Goal: Task Accomplishment & Management: Use online tool/utility

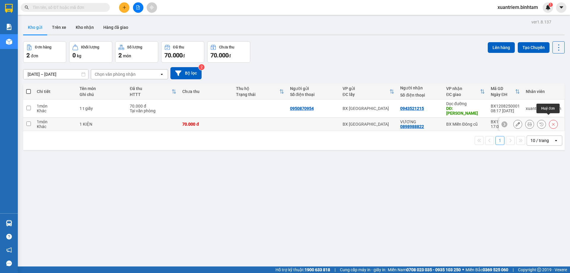
click at [552, 122] on icon at bounding box center [554, 124] width 4 height 4
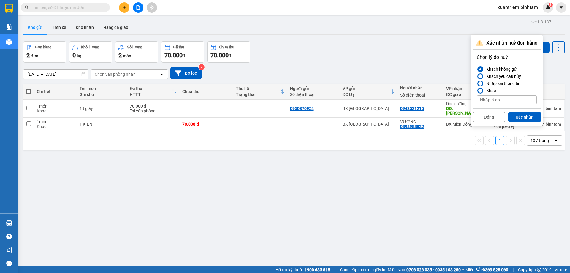
drag, startPoint x: 516, startPoint y: 94, endPoint x: 515, endPoint y: 97, distance: 3.3
click at [515, 96] on div "Chọn lý do huỷ Khách không gửi Khách yêu cầu hủy Nhập sai thông tin Khác" at bounding box center [507, 79] width 66 height 56
click at [515, 97] on input at bounding box center [507, 99] width 60 height 9
type input "d"
click at [482, 99] on input at bounding box center [507, 99] width 60 height 9
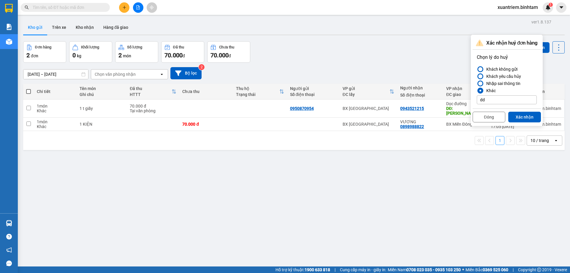
type input "d"
type input "ddax"
drag, startPoint x: 293, startPoint y: 238, endPoint x: 307, endPoint y: 228, distance: 17.1
click at [293, 238] on div "ver 1.8.137 Kho gửi Trên xe Kho nhận Hàng đã giao Đơn hàng 2 đơn Khối lượng 0 k…" at bounding box center [294, 154] width 547 height 273
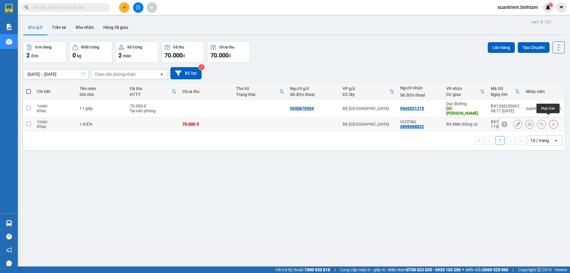
click at [552, 122] on icon at bounding box center [554, 124] width 4 height 4
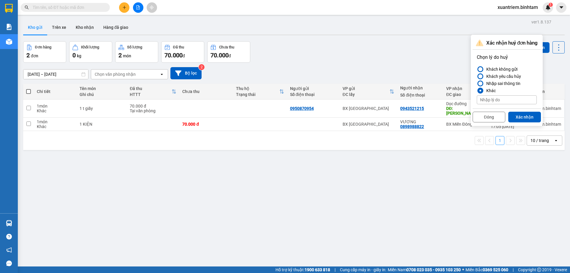
click at [490, 102] on input at bounding box center [507, 99] width 60 height 9
type input "d"
type input "đã ghi vô phơi xe 476 11/8"
click at [515, 118] on button "Xác nhận" at bounding box center [525, 117] width 33 height 11
